Goal: Find specific page/section: Find specific page/section

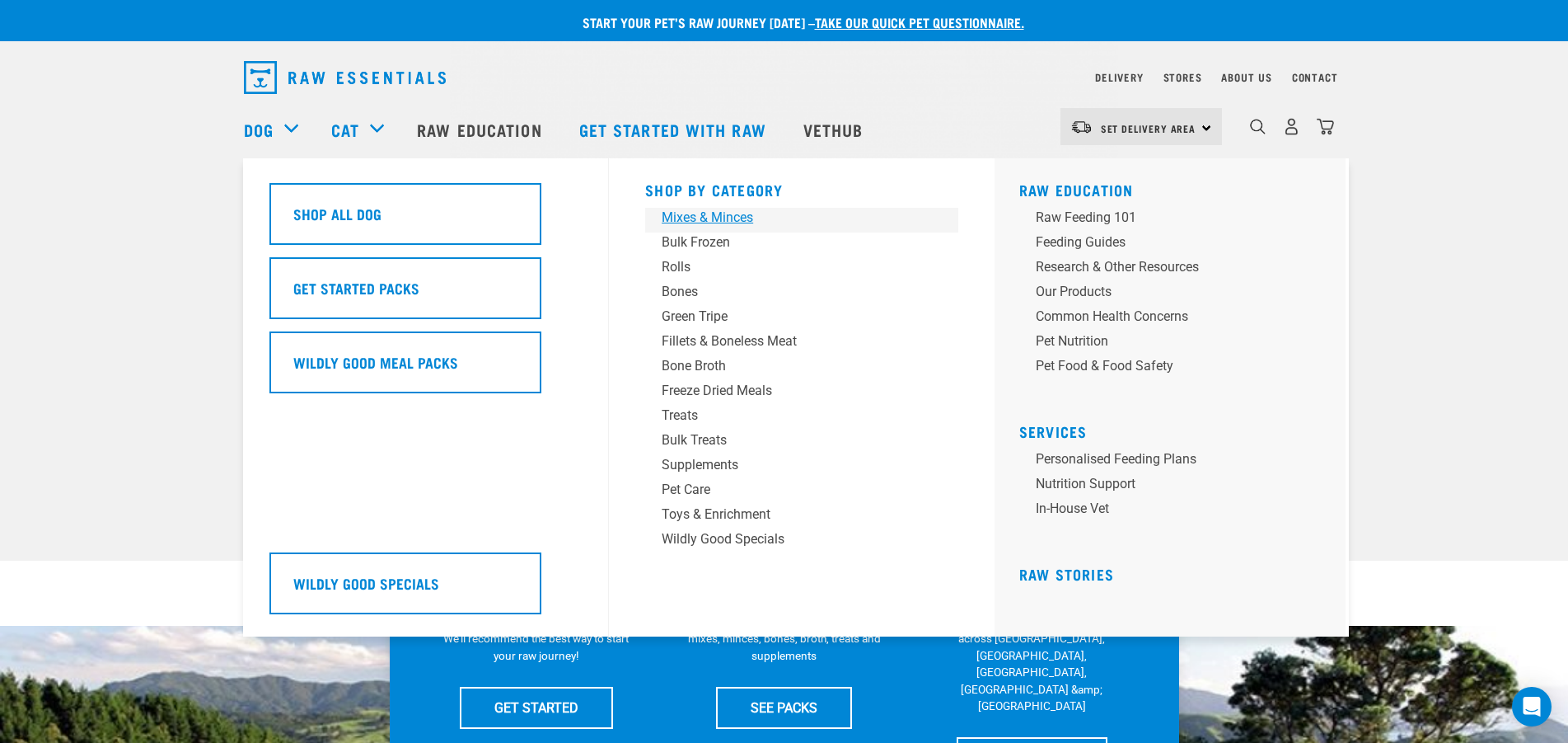
click at [686, 214] on div "Mixes & Minces" at bounding box center [790, 218] width 257 height 20
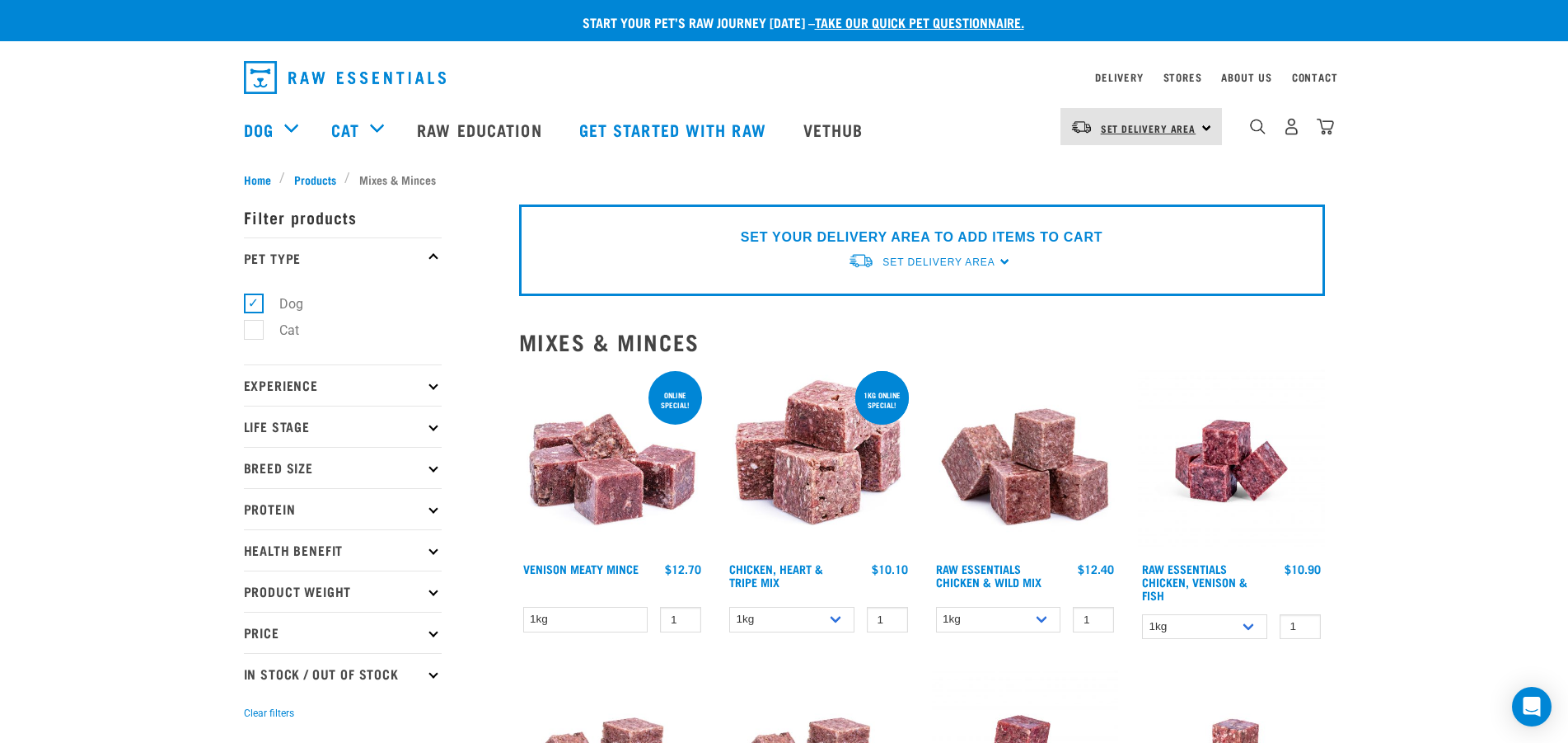
click at [1168, 125] on span "Set Delivery Area" at bounding box center [1149, 128] width 96 height 6
click at [1121, 212] on link "[GEOGRAPHIC_DATA]" at bounding box center [1140, 209] width 158 height 37
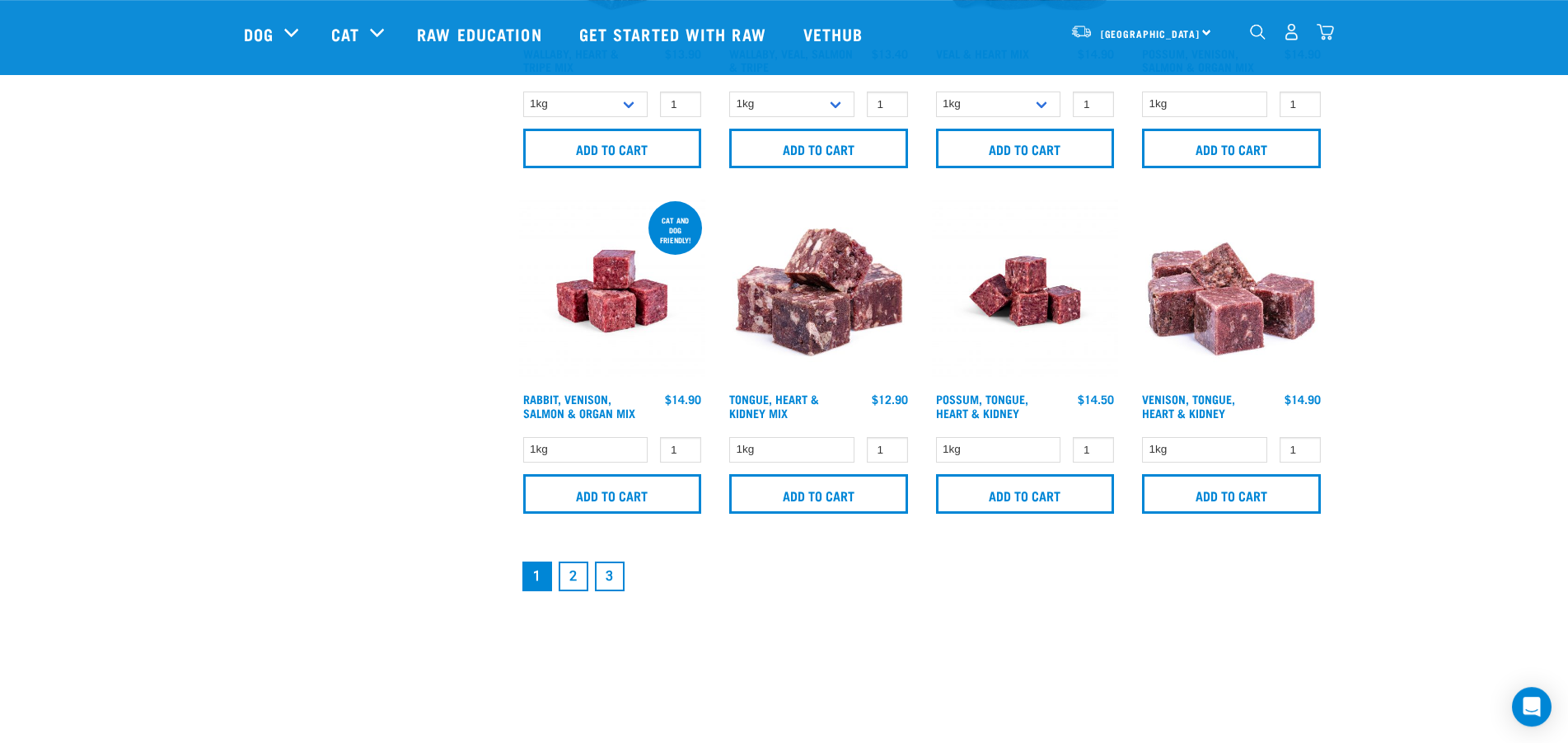
scroll to position [2355, 0]
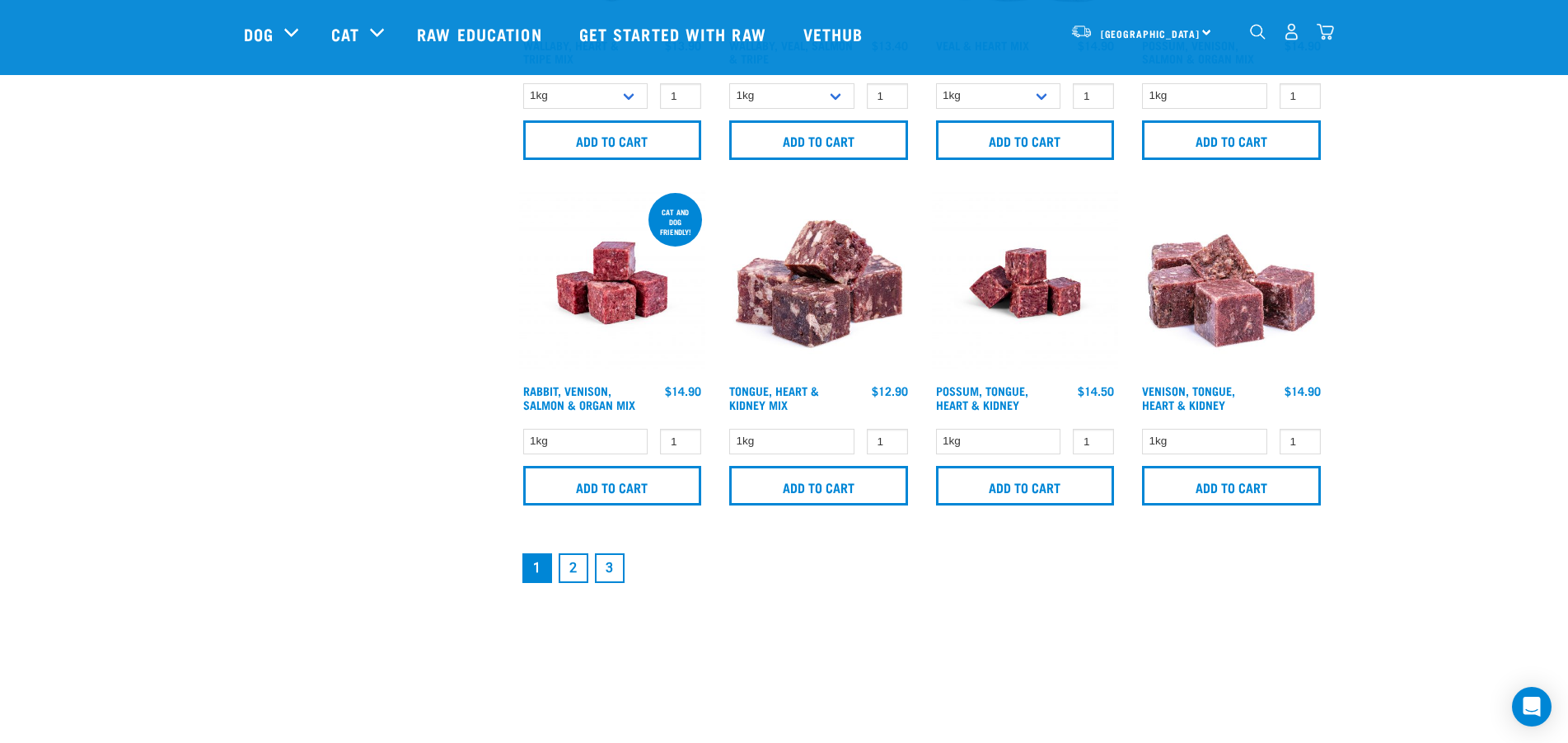
click at [574, 567] on link "2" at bounding box center [574, 569] width 30 height 30
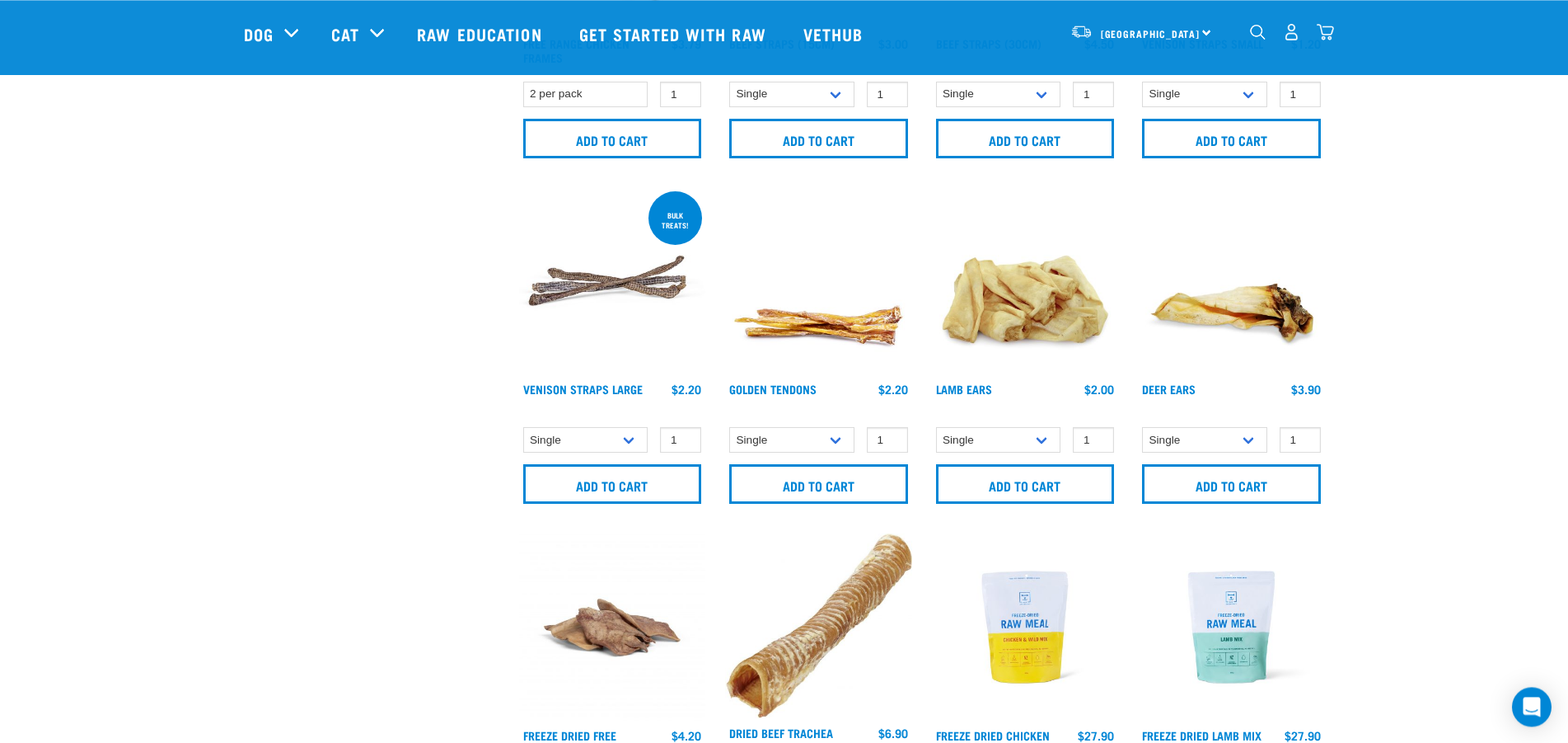
scroll to position [1311, 0]
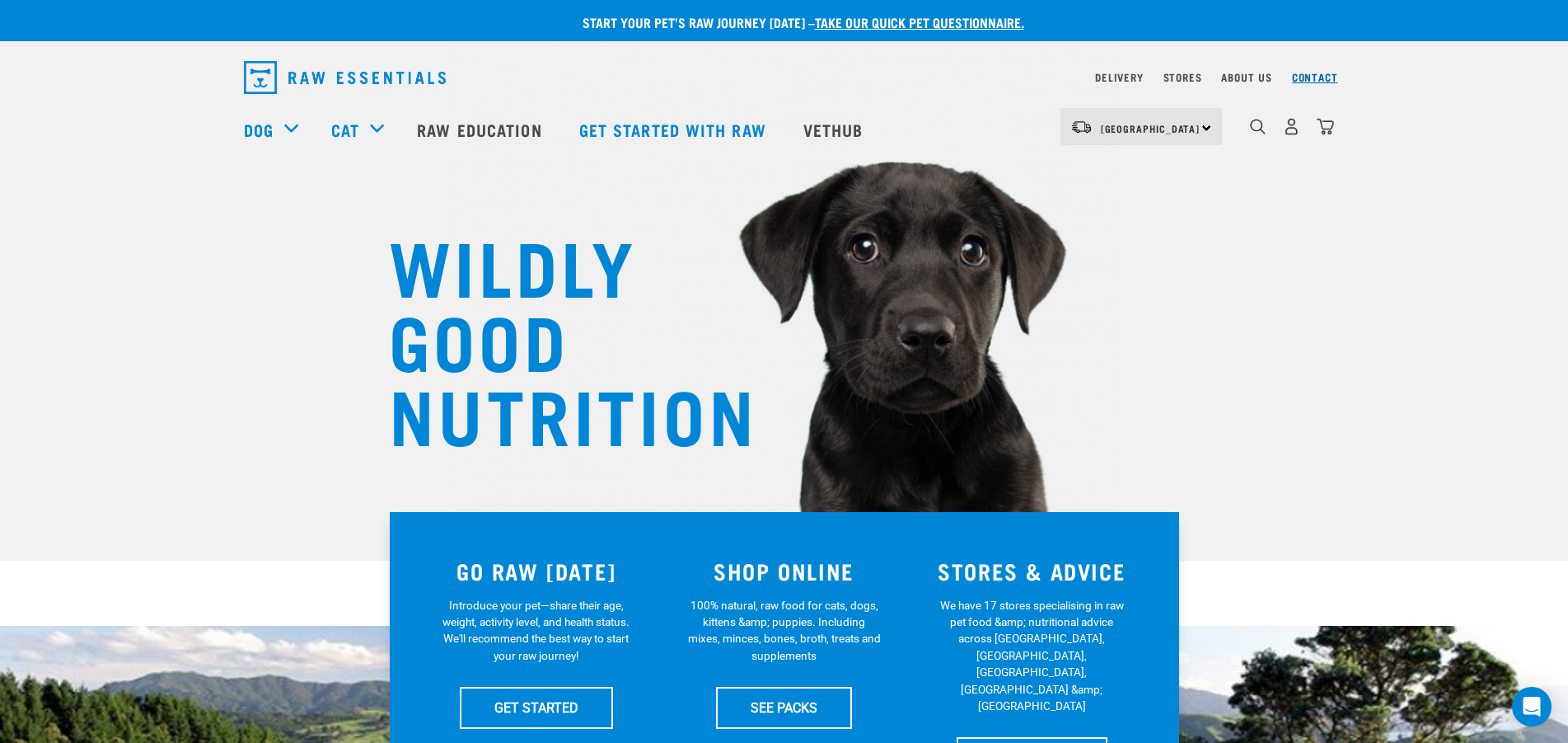
click at [1298, 80] on link "Contact" at bounding box center [1315, 77] width 46 height 6
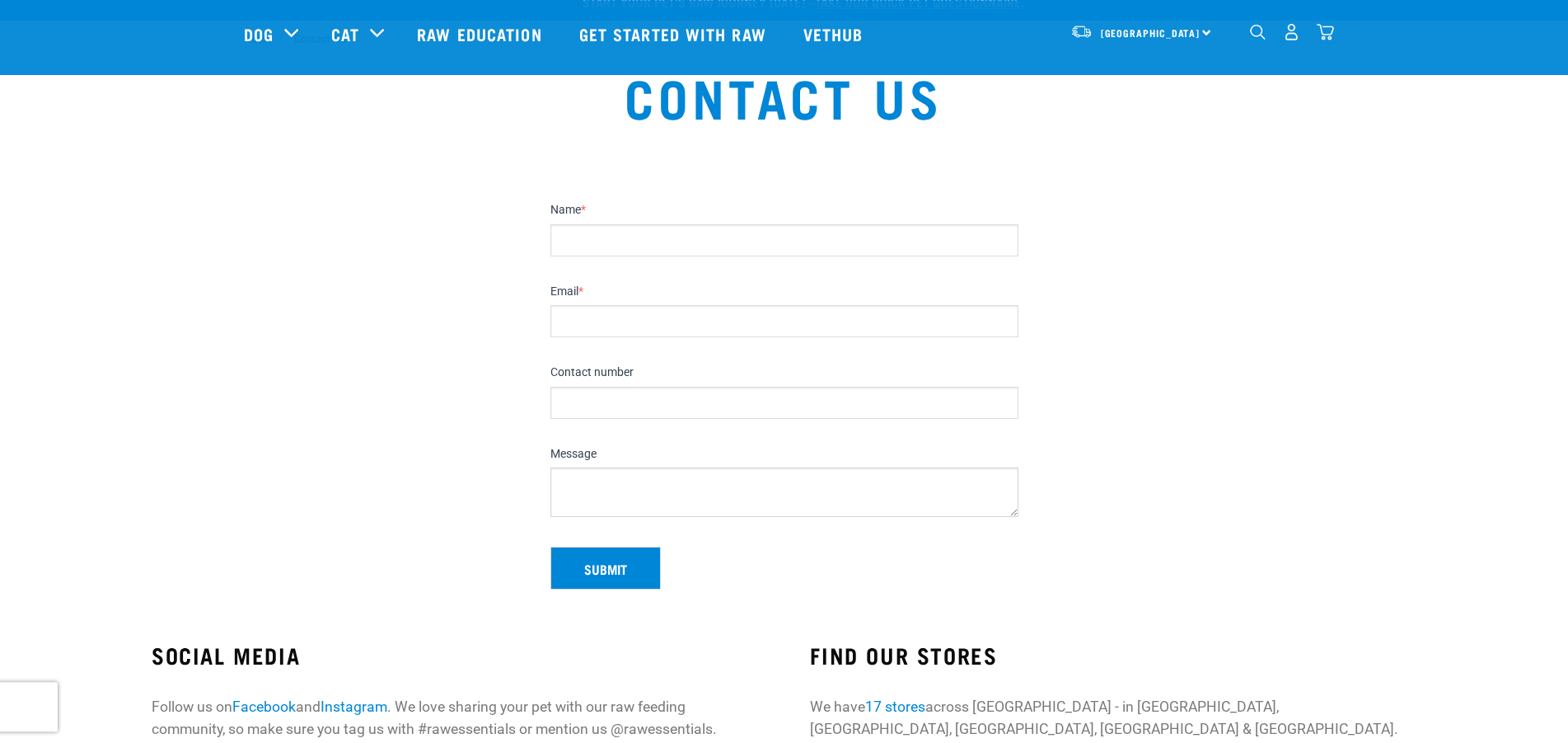
scroll to position [421, 0]
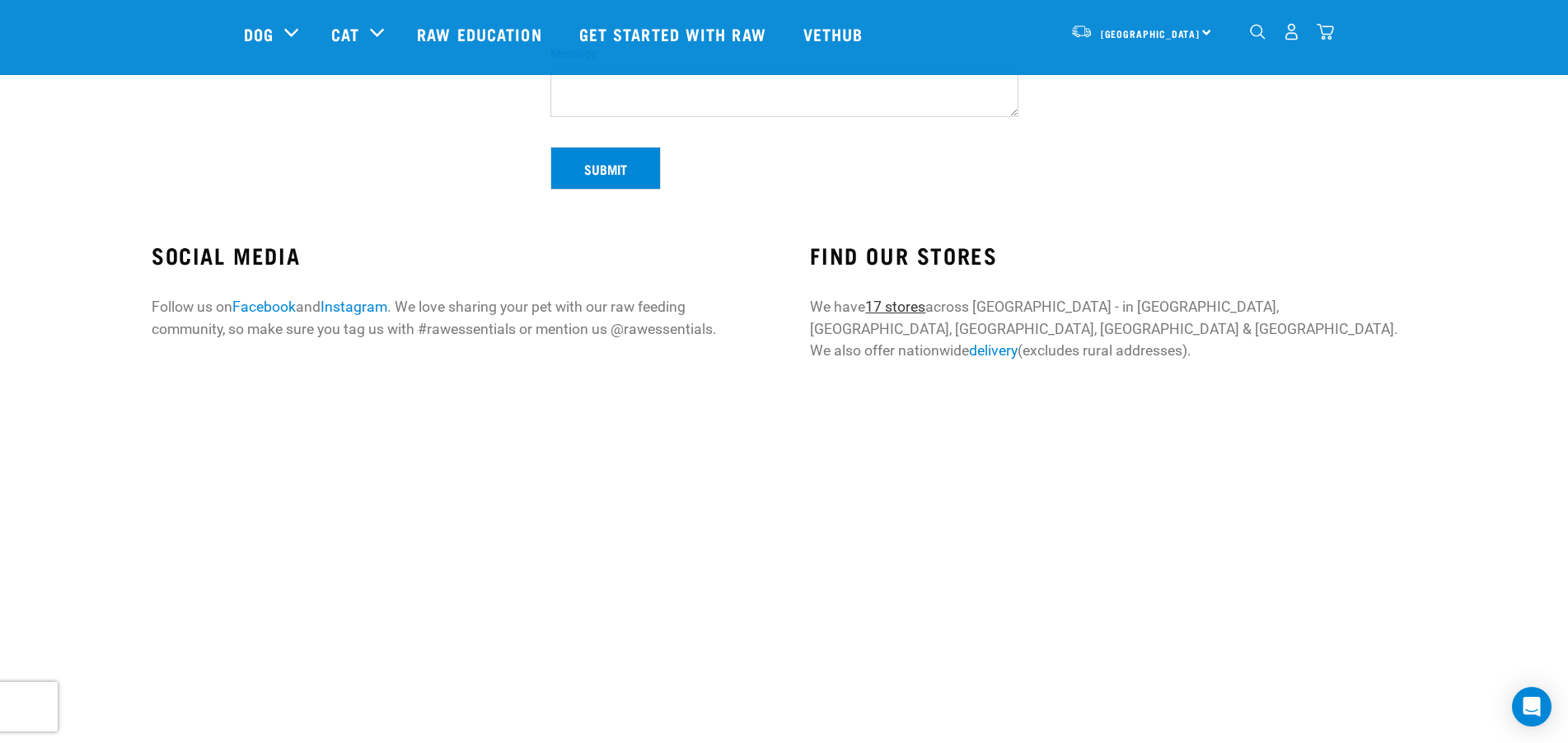
click at [916, 305] on link "17 stores" at bounding box center [895, 307] width 60 height 17
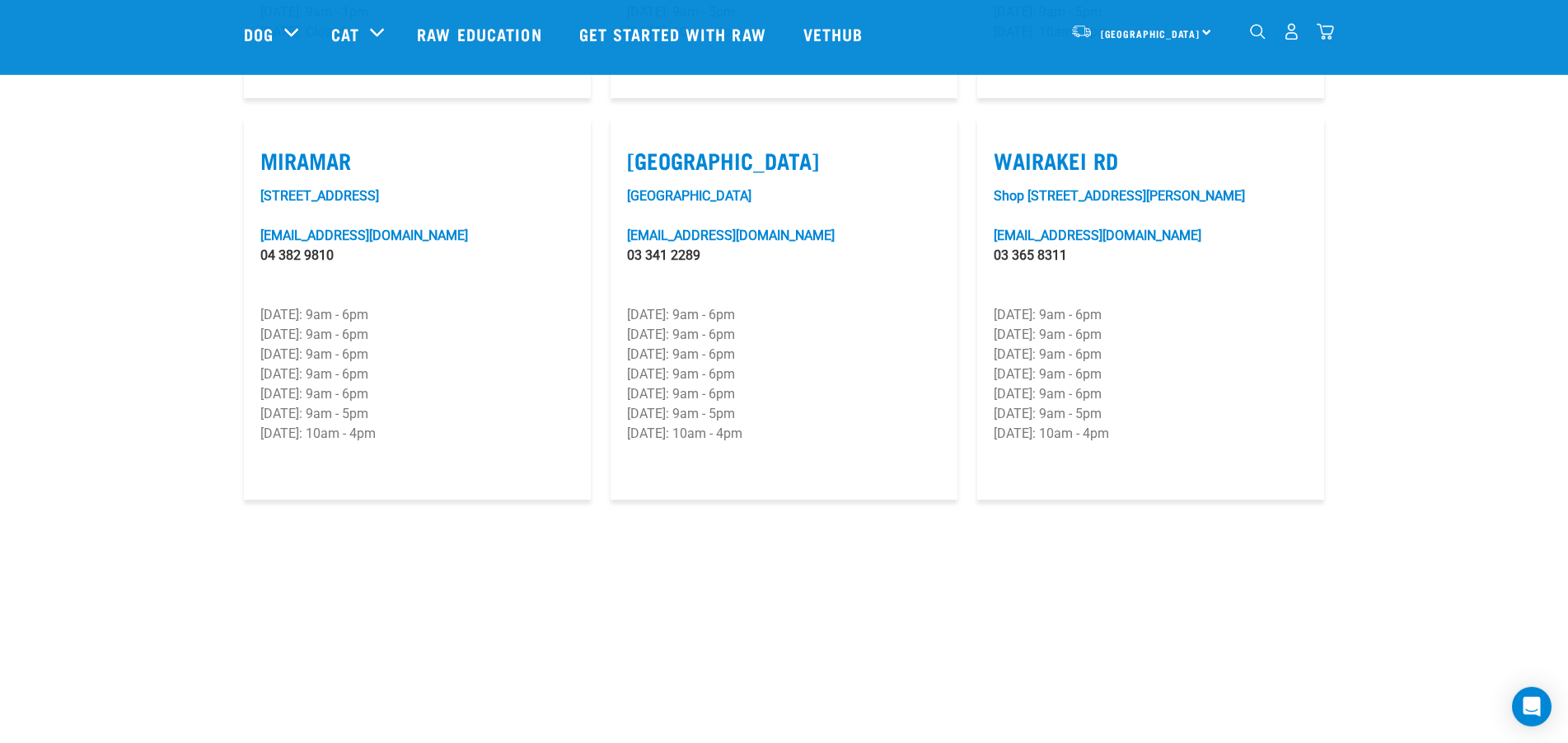
scroll to position [2439, 0]
